Goal: Task Accomplishment & Management: Use online tool/utility

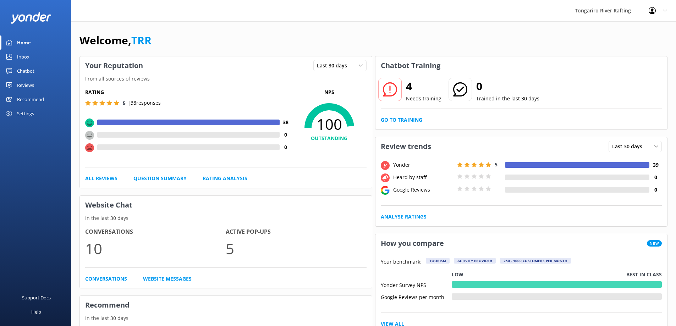
click at [33, 41] on link "Home" at bounding box center [35, 42] width 71 height 14
click at [31, 58] on link "Inbox" at bounding box center [35, 57] width 71 height 14
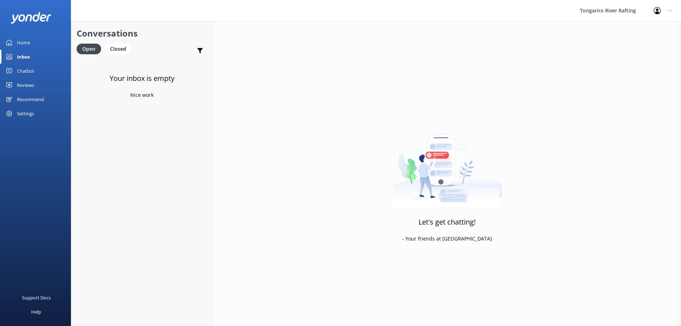
click at [31, 68] on div "Chatbot" at bounding box center [25, 71] width 17 height 14
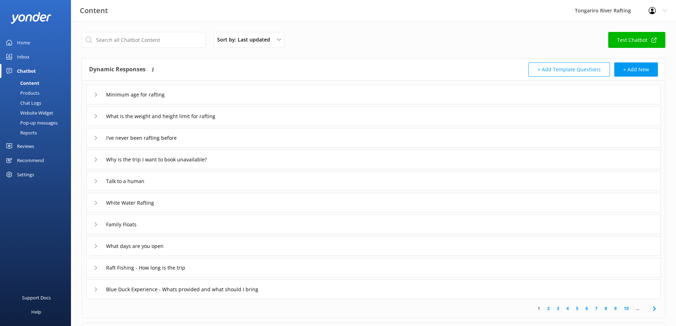
click at [37, 125] on div "Pop-up messages" at bounding box center [30, 123] width 53 height 10
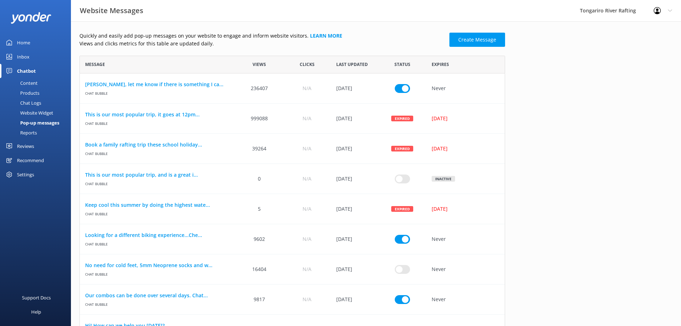
scroll to position [6, 6]
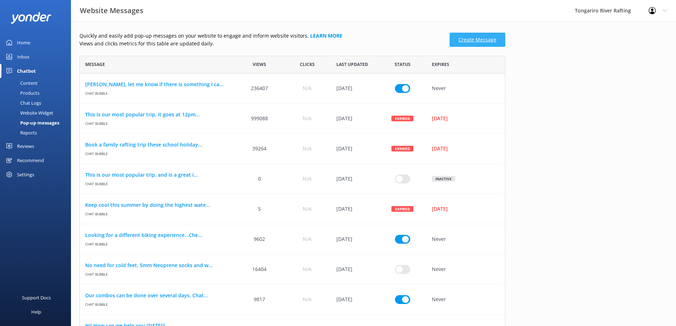
click at [468, 41] on link "Create Message" at bounding box center [477, 40] width 56 height 14
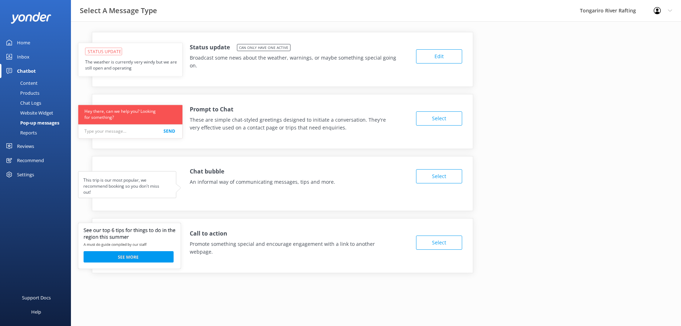
click at [425, 59] on button "Edit" at bounding box center [439, 56] width 46 height 14
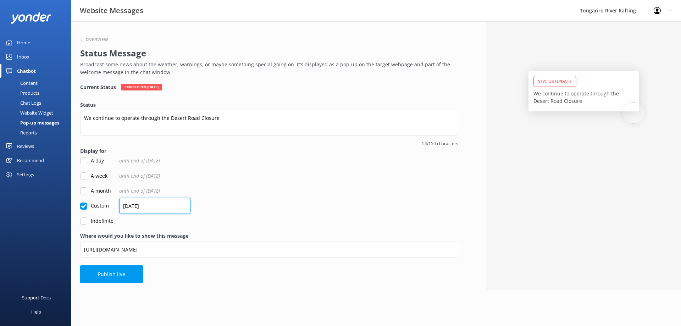
drag, startPoint x: 170, startPoint y: 206, endPoint x: 93, endPoint y: 206, distance: 77.0
click at [93, 206] on div "Custom [DATE]" at bounding box center [269, 206] width 378 height 8
click at [133, 205] on input "[DATE]" at bounding box center [154, 206] width 71 height 16
click at [136, 204] on input "[DATE]" at bounding box center [154, 206] width 71 height 16
type input "[DATE]"
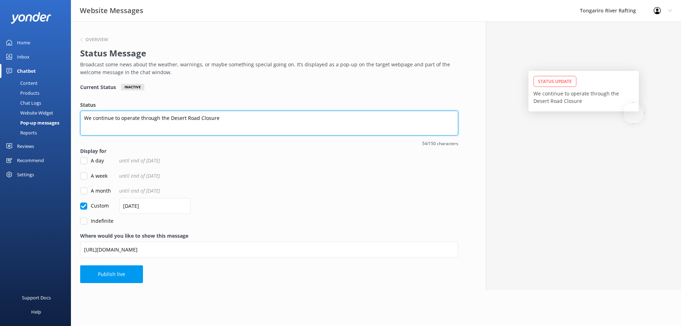
drag, startPoint x: 235, startPoint y: 117, endPoint x: 13, endPoint y: 122, distance: 222.4
click at [13, 122] on div "Website Messages Tongariro River Rafting Profile Settings Logout Home Inbox Cha…" at bounding box center [340, 155] width 681 height 269
click at [360, 116] on textarea "We are closed from [DATE] midday to [DATE] 8am for staff training, apologies. E…" at bounding box center [269, 123] width 378 height 25
click at [368, 116] on textarea "We are closed from [DATE] midday to [DATE] 8am for staff training, apologies. E…" at bounding box center [269, 123] width 378 height 25
click at [414, 120] on textarea "We are closed from [DATE] midday to [DATE] 8am for staff training, apologies. E…" at bounding box center [269, 123] width 378 height 25
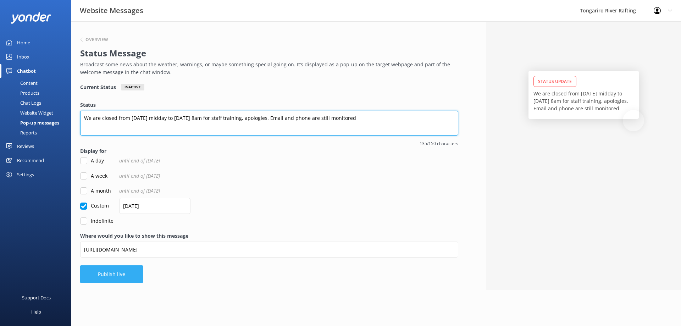
type textarea "We are closed from [DATE] midday to [DATE] 8am for staff training, apologies. E…"
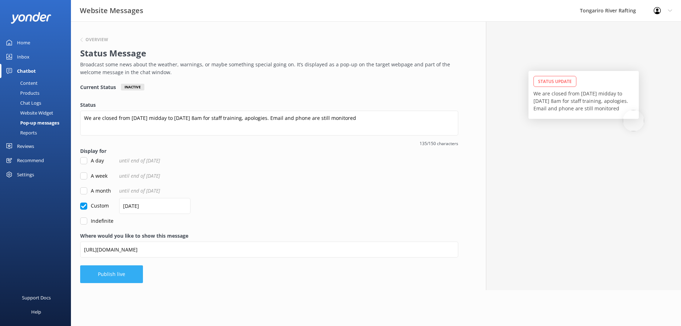
click at [123, 274] on button "Publish live" at bounding box center [111, 274] width 63 height 18
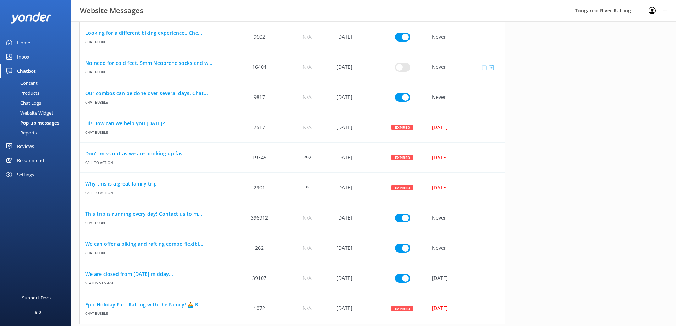
scroll to position [214, 0]
